Goal: Task Accomplishment & Management: Use online tool/utility

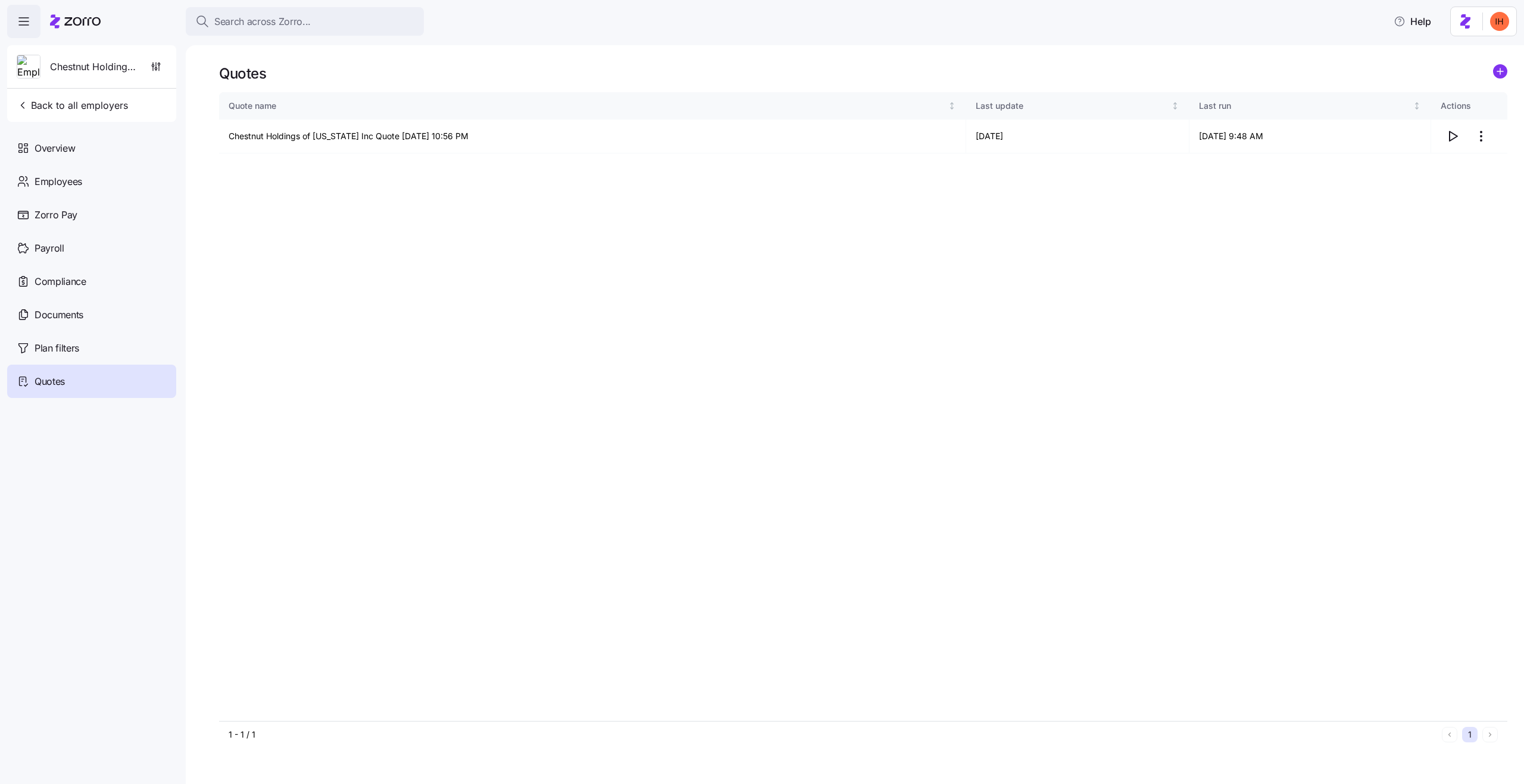
click at [731, 496] on div "Quote name Last update Last run Actions Chestnut Holdings of [US_STATE] Inc Quo…" at bounding box center [864, 406] width 1288 height 628
